Goal: Check status: Check status

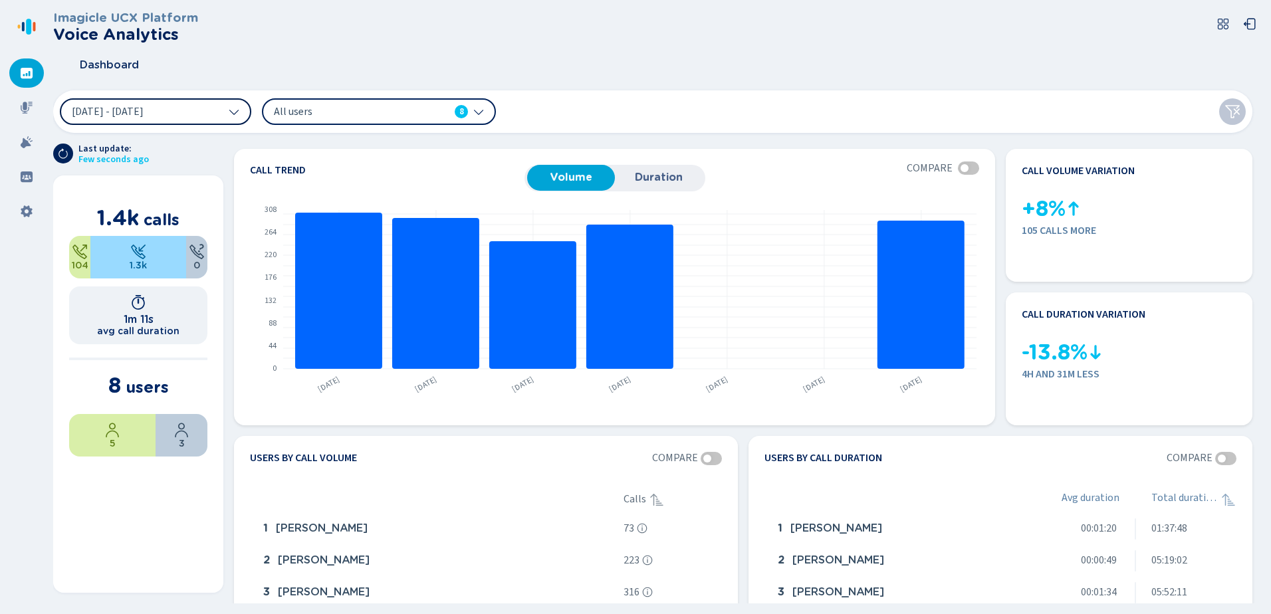
click at [242, 110] on button "[DATE] - [DATE]" at bounding box center [155, 111] width 191 height 27
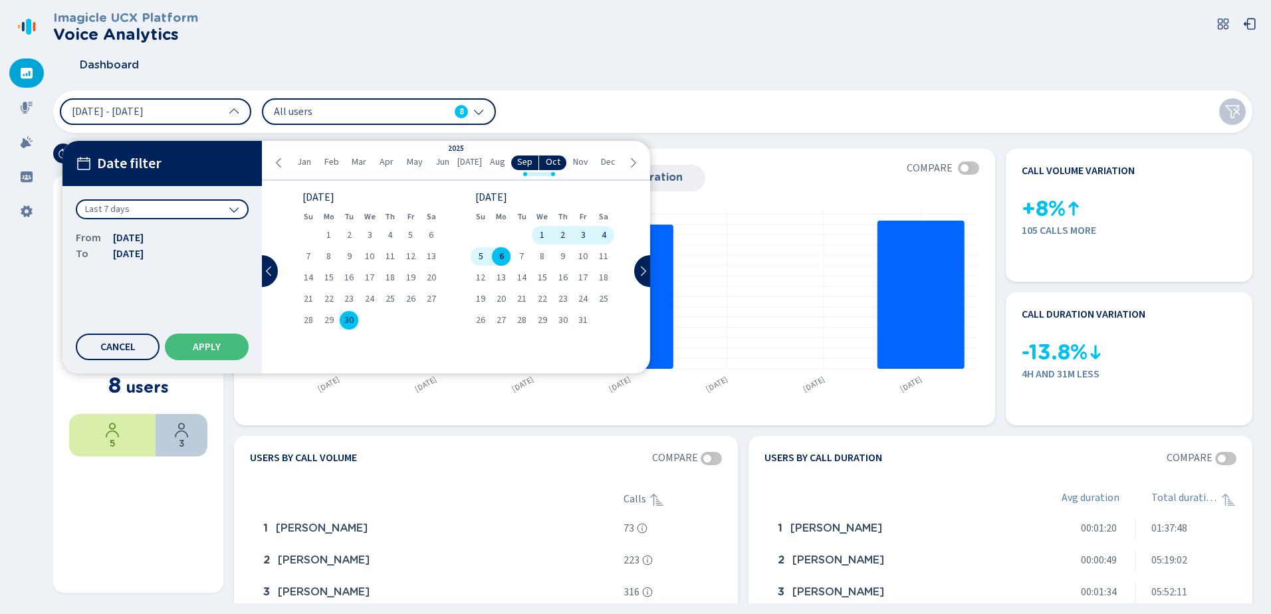
click at [283, 158] on icon at bounding box center [279, 163] width 11 height 11
click at [411, 162] on span "May" at bounding box center [415, 162] width 16 height 11
click at [633, 158] on icon at bounding box center [632, 163] width 11 height 11
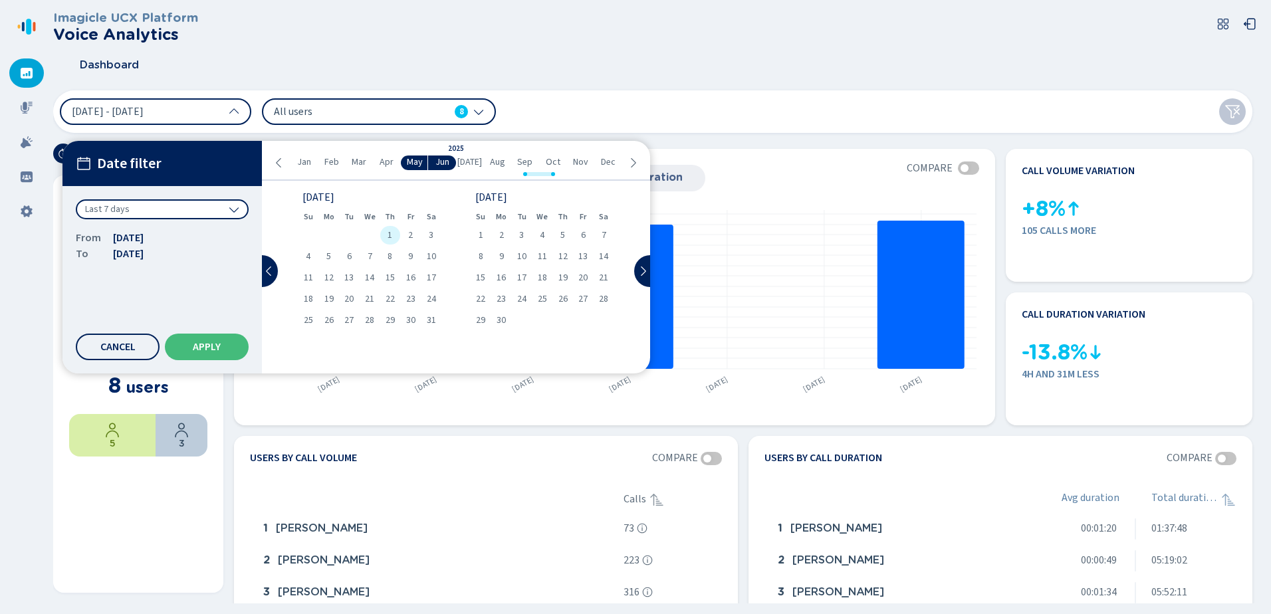
click at [390, 231] on span "1" at bounding box center [389, 235] width 5 height 9
click at [197, 342] on span "Apply" at bounding box center [207, 347] width 28 height 11
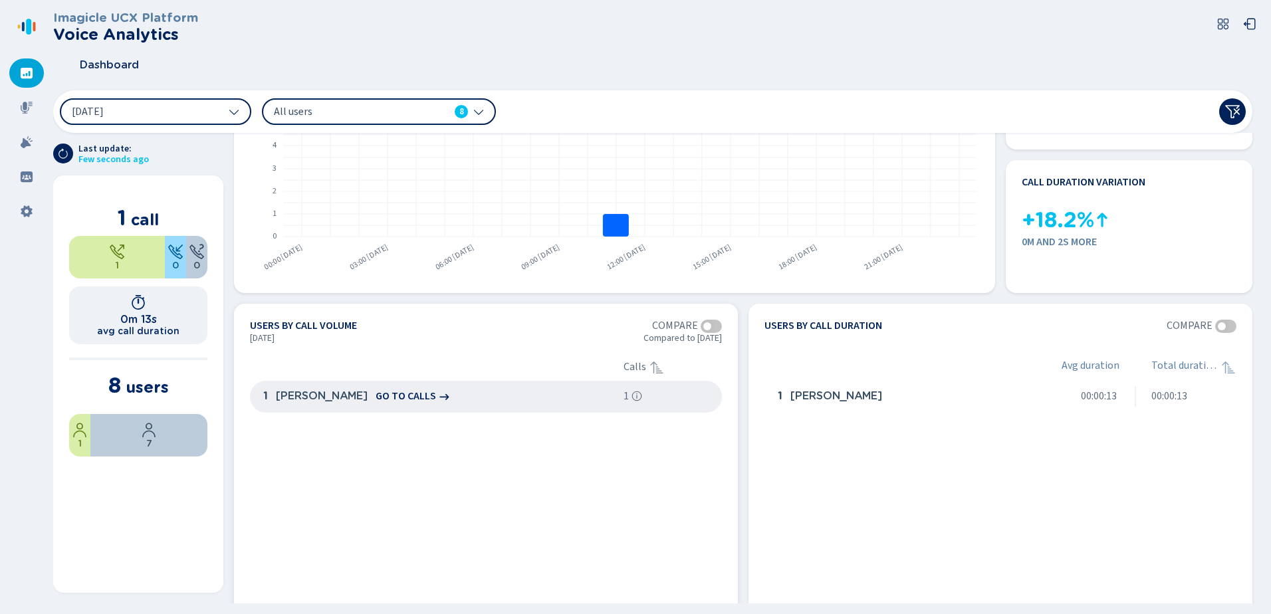
scroll to position [133, 0]
click at [375, 397] on span "go to calls" at bounding box center [405, 395] width 60 height 12
